Goal: Task Accomplishment & Management: Complete application form

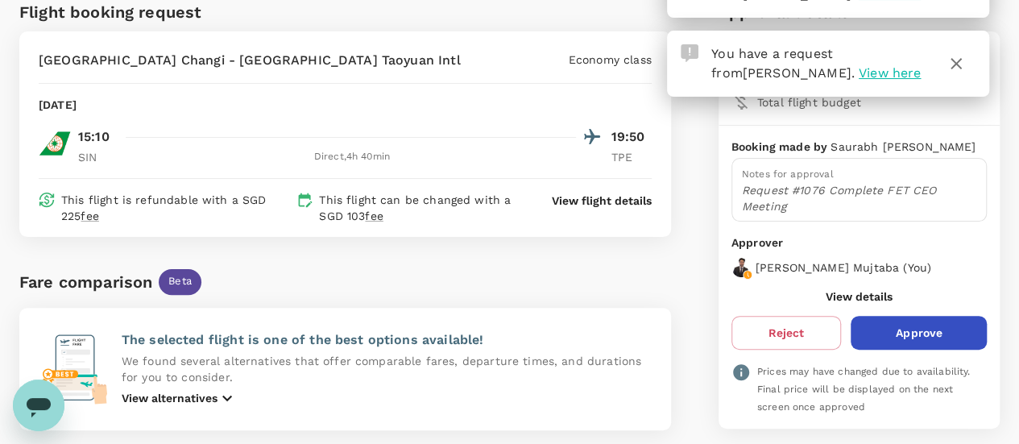
scroll to position [222, 0]
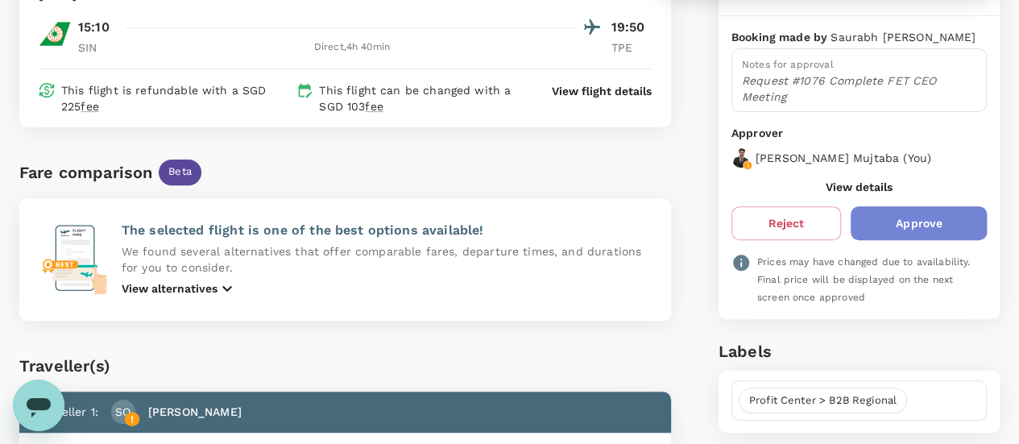
click at [927, 207] on button "Approve" at bounding box center [919, 223] width 136 height 34
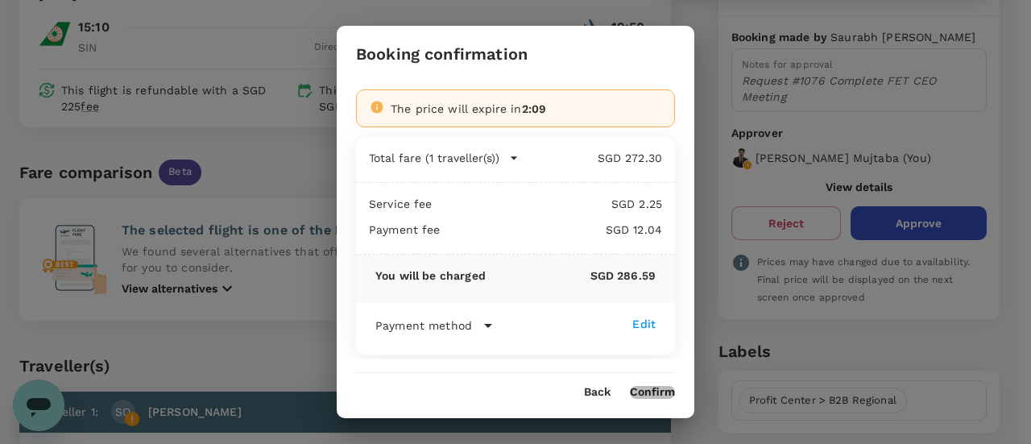
click at [654, 396] on button "Confirm" at bounding box center [652, 392] width 45 height 13
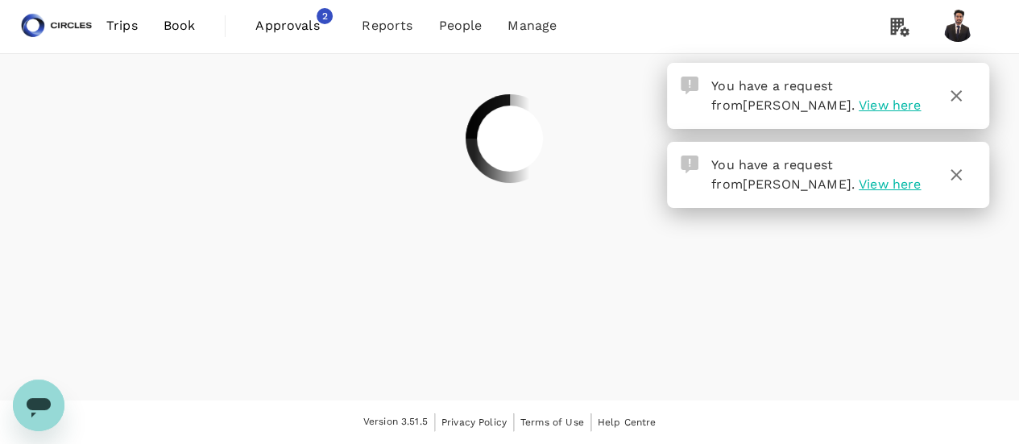
scroll to position [0, 0]
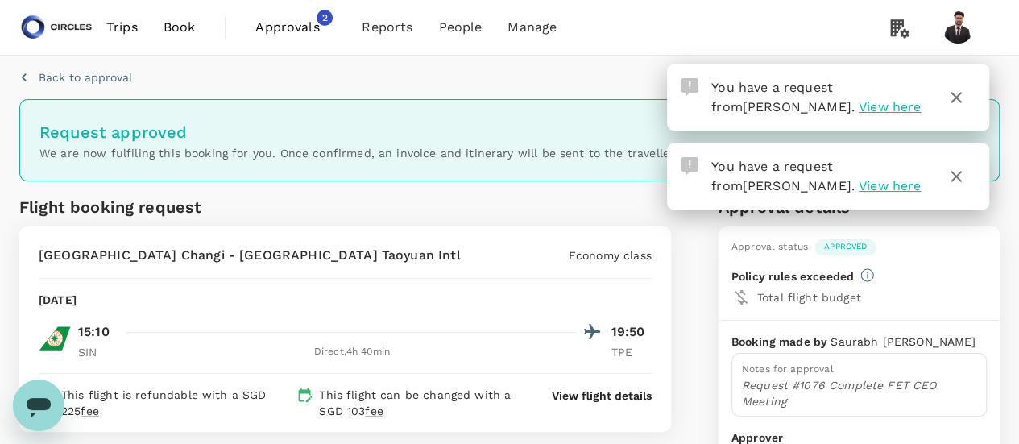
click at [280, 27] on span "Approvals" at bounding box center [295, 27] width 81 height 19
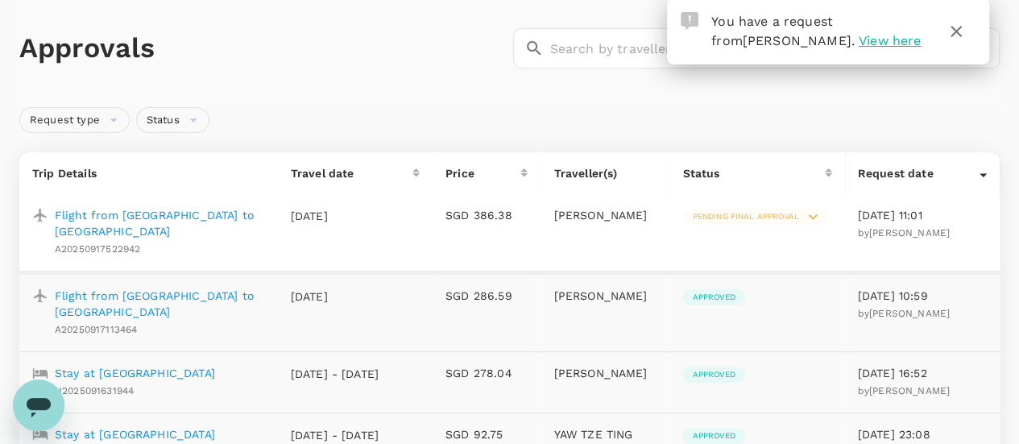
scroll to position [66, 0]
click at [144, 212] on p "Flight from [GEOGRAPHIC_DATA] to [GEOGRAPHIC_DATA]" at bounding box center [160, 223] width 210 height 32
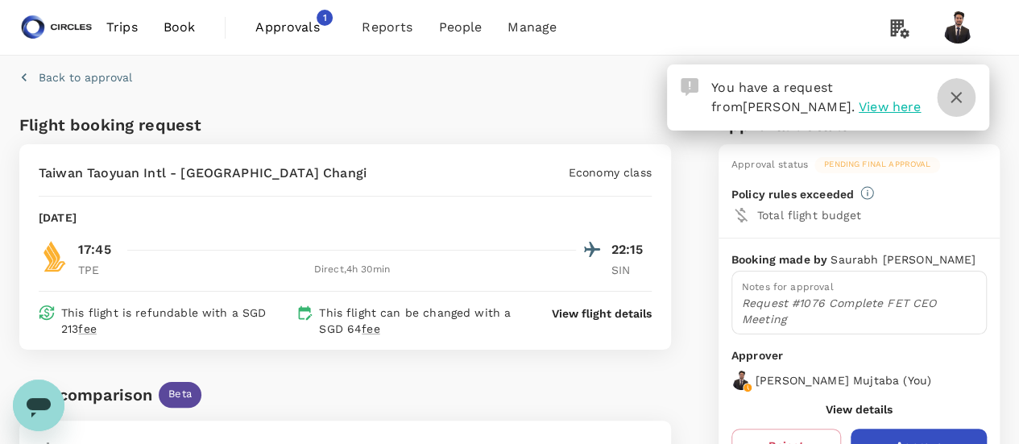
click at [957, 97] on icon "button" at bounding box center [956, 97] width 11 height 11
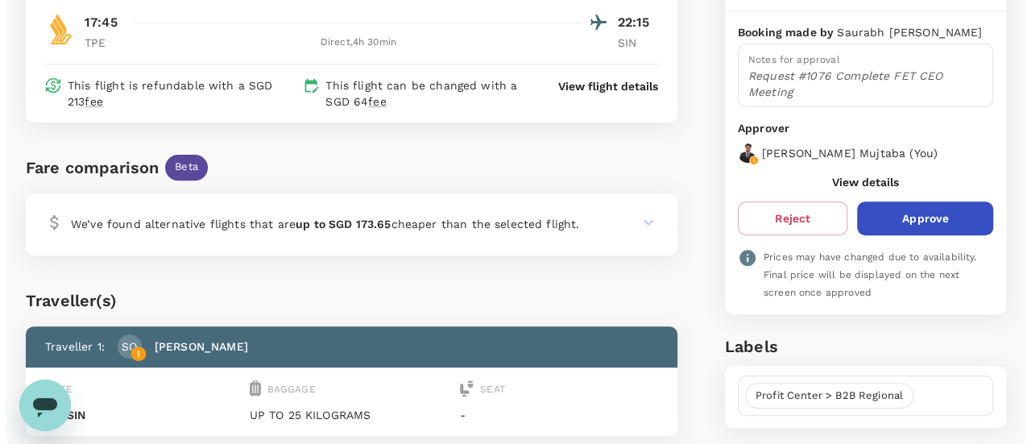
scroll to position [225, 0]
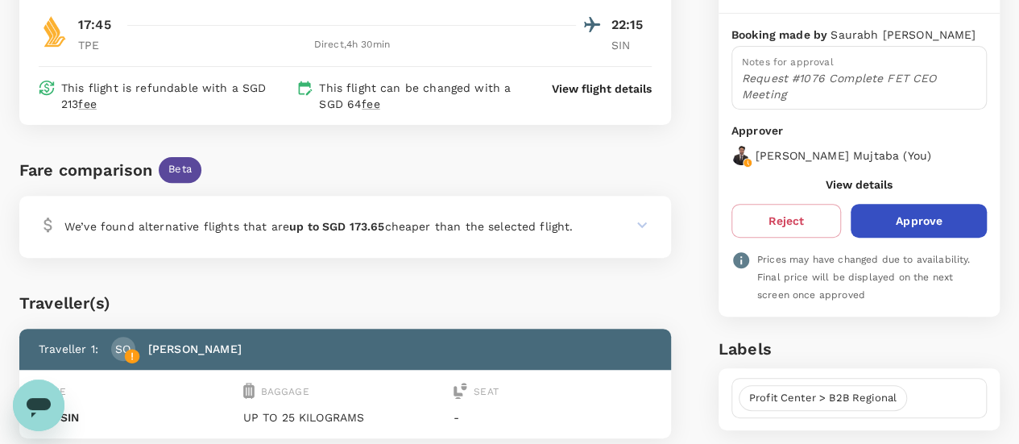
click at [623, 92] on p "View flight details" at bounding box center [602, 89] width 100 height 16
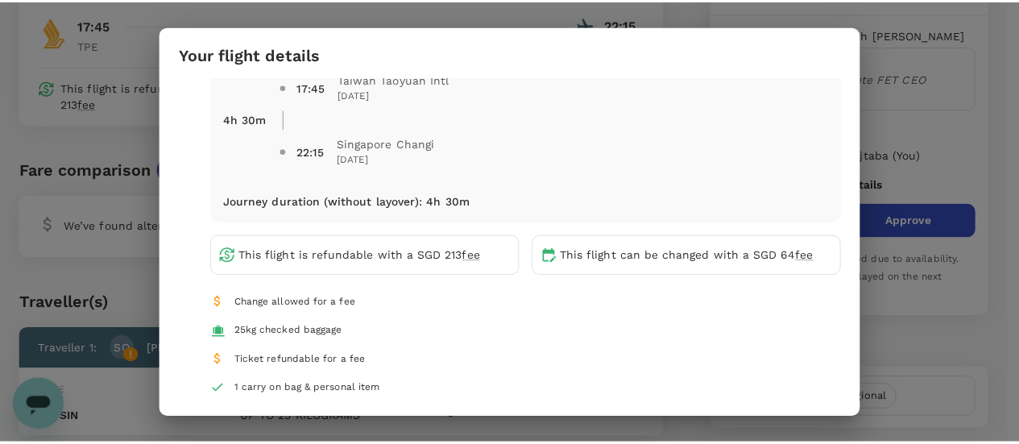
scroll to position [61, 0]
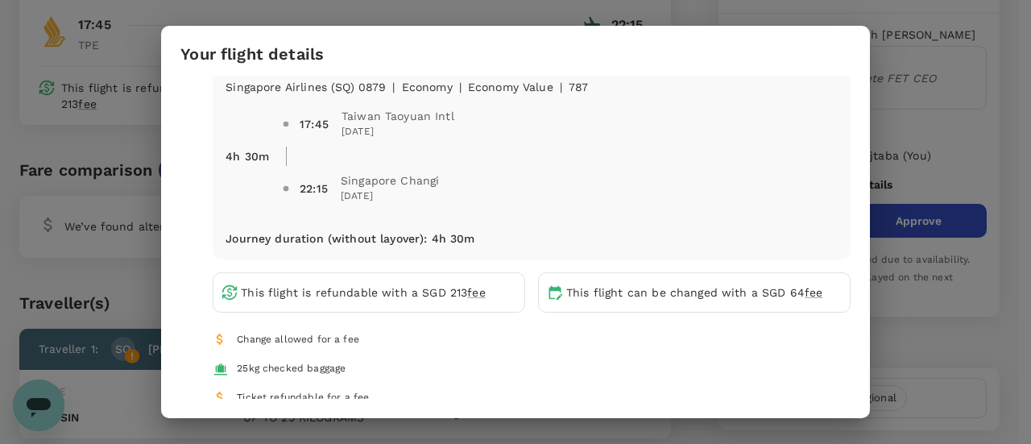
click at [935, 110] on div "Your flight details Depart flight TPE - SIN Wed, 24 Sep Singapore Airlines (SQ)…" at bounding box center [515, 222] width 1031 height 444
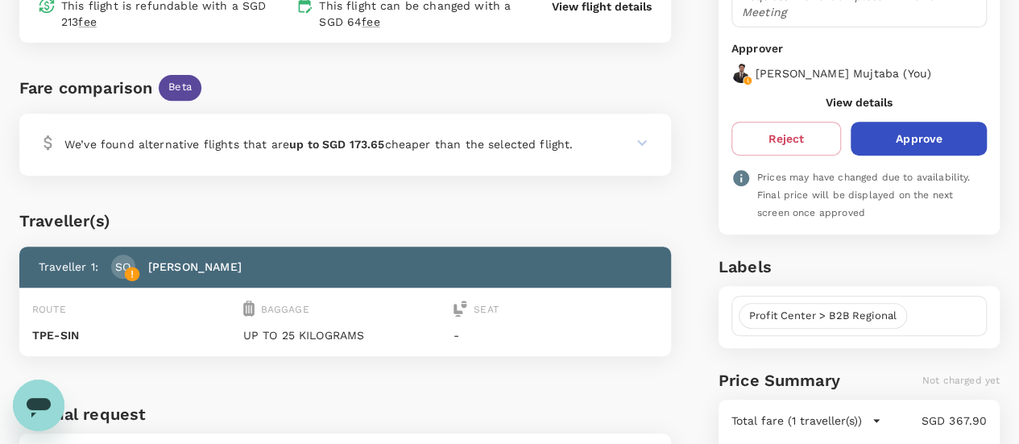
scroll to position [318, 0]
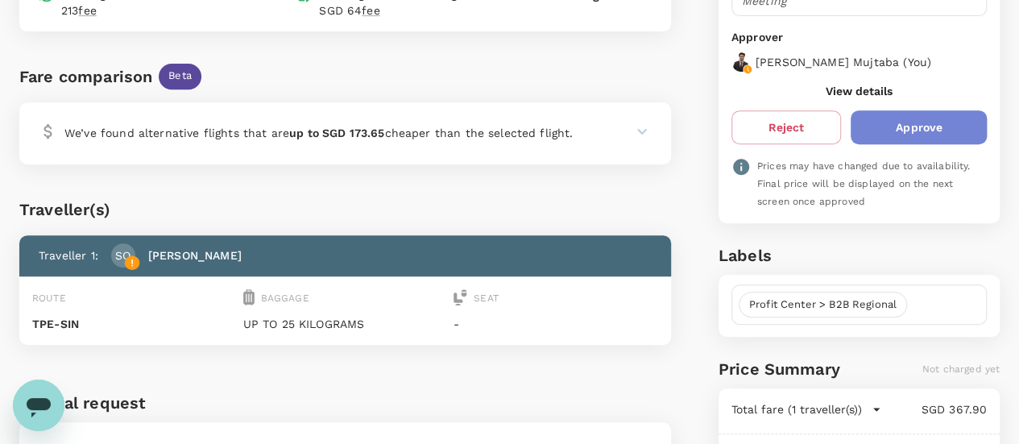
click at [906, 125] on button "Approve" at bounding box center [919, 127] width 136 height 34
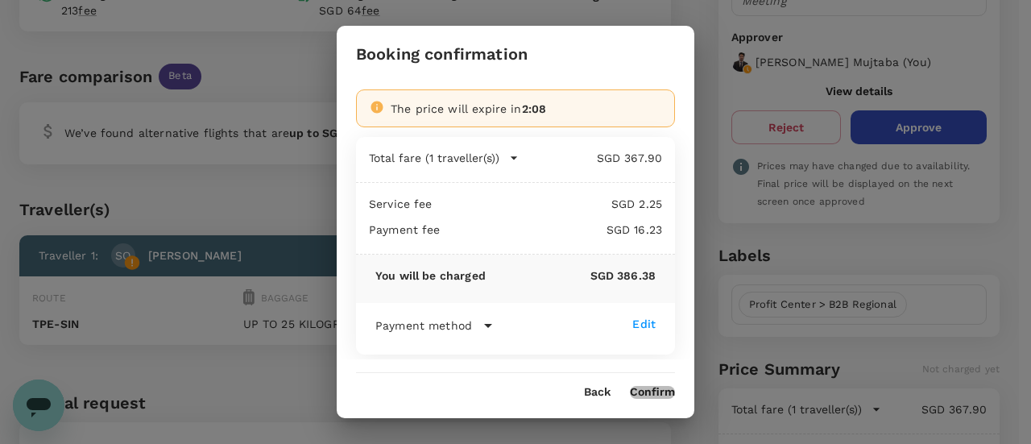
click at [652, 391] on button "Confirm" at bounding box center [652, 392] width 45 height 13
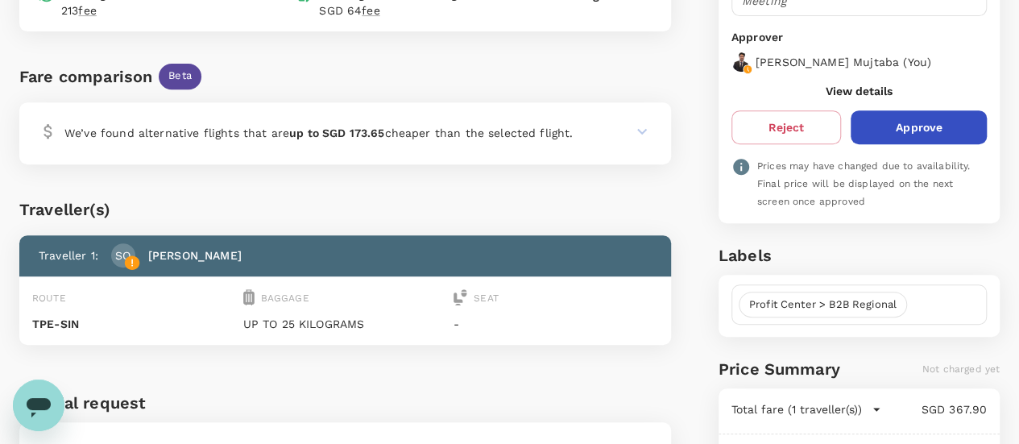
scroll to position [0, 0]
